Goal: Ask a question

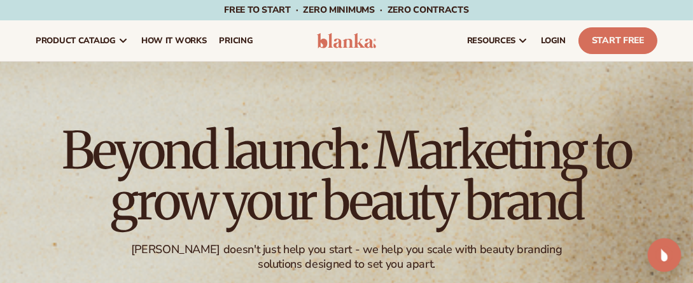
click at [663, 255] on img "Open Intercom Messenger" at bounding box center [664, 255] width 17 height 17
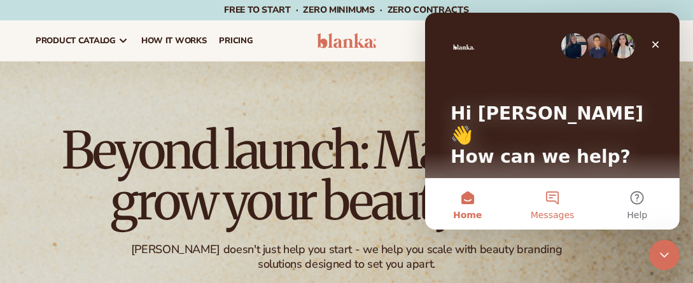
click at [553, 197] on button "Messages" at bounding box center [551, 204] width 85 height 51
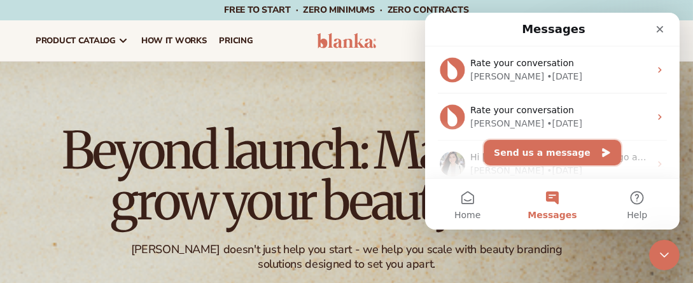
click at [551, 146] on button "Send us a message" at bounding box center [551, 152] width 137 height 25
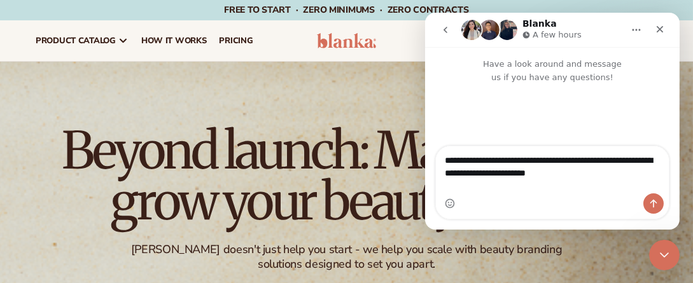
type textarea "**********"
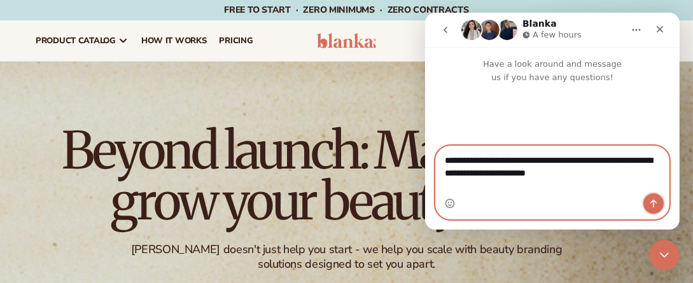
click at [652, 205] on icon "Send a message…" at bounding box center [653, 204] width 10 height 10
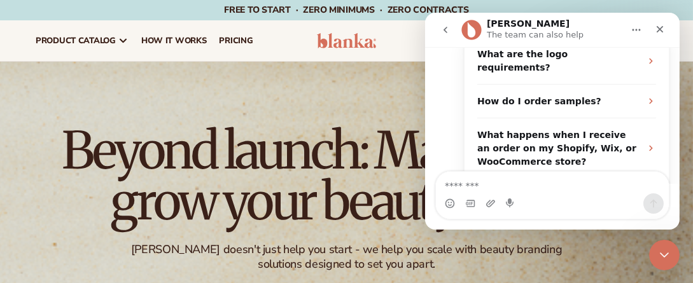
scroll to position [265, 0]
click at [672, 146] on div "I was supposed to have a coaching lesson at 2pm today. Please let me know what …" at bounding box center [552, 22] width 255 height 406
drag, startPoint x: 677, startPoint y: 148, endPoint x: 1113, endPoint y: 182, distance: 437.3
click at [544, 189] on span "More in the Help Center" at bounding box center [572, 194] width 120 height 11
